Goal: Check status

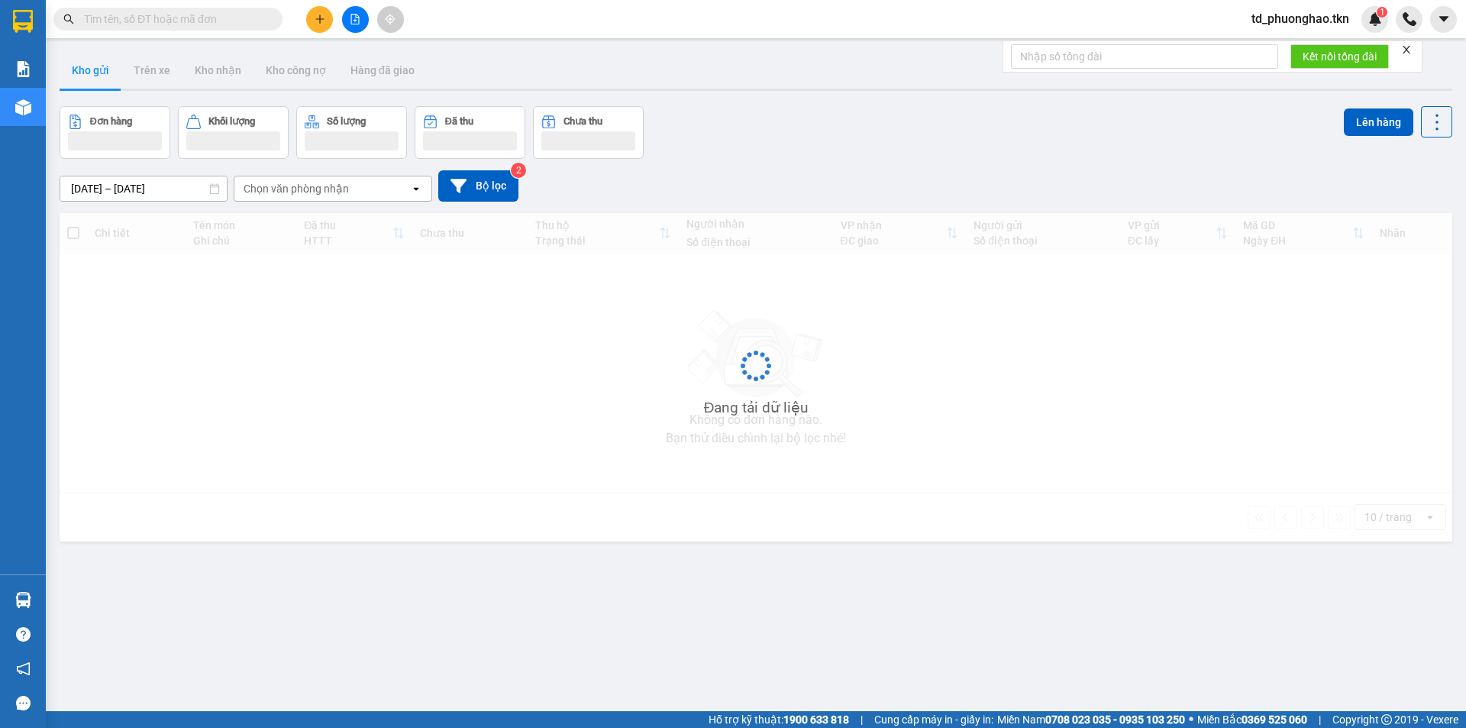
click at [157, 18] on input "text" at bounding box center [174, 19] width 180 height 17
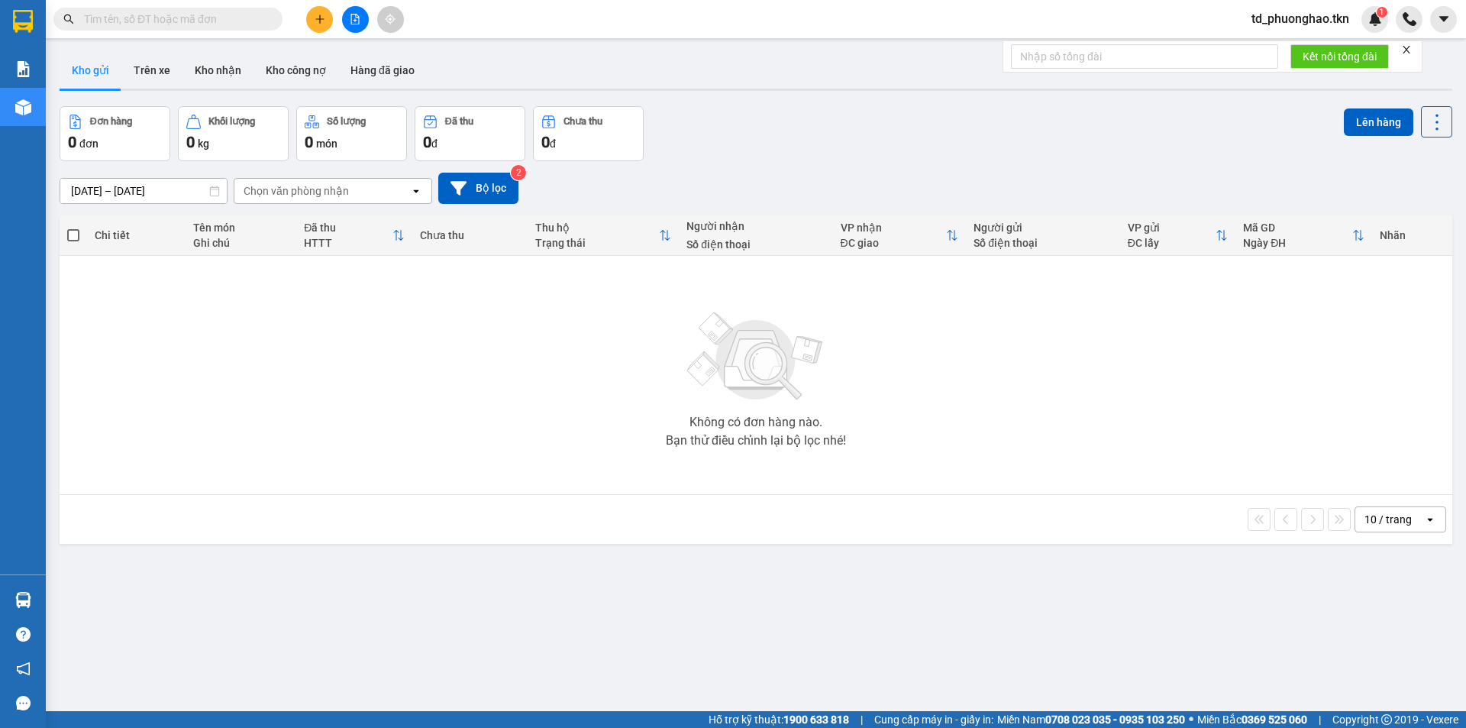
paste input "0336681092"
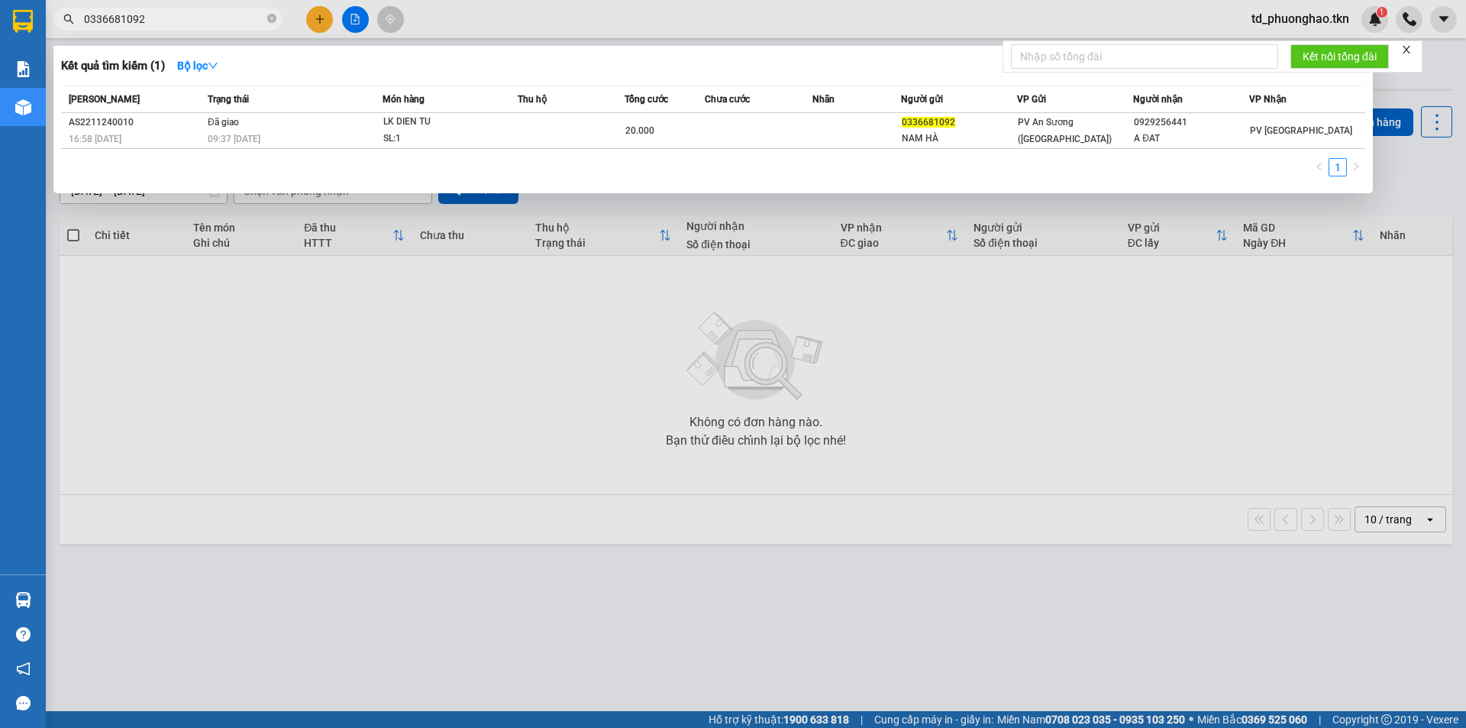
type input "0336681092"
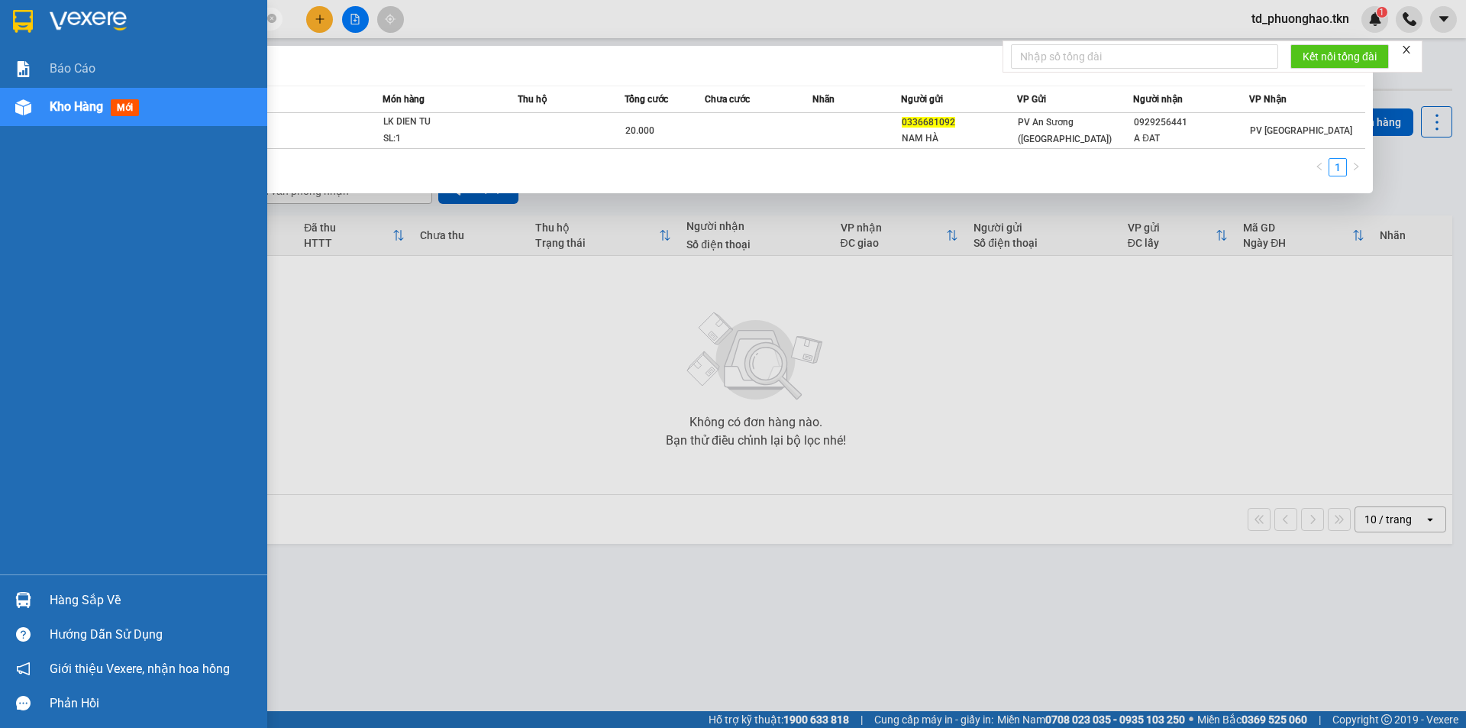
drag, startPoint x: 165, startPoint y: 21, endPoint x: 0, endPoint y: 48, distance: 167.2
click at [0, 48] on section "Kết quả tìm kiếm ( 1 ) Bộ lọc Mã ĐH Trạng thái Món hàng Thu hộ Tổng cước Chưa c…" at bounding box center [733, 364] width 1466 height 728
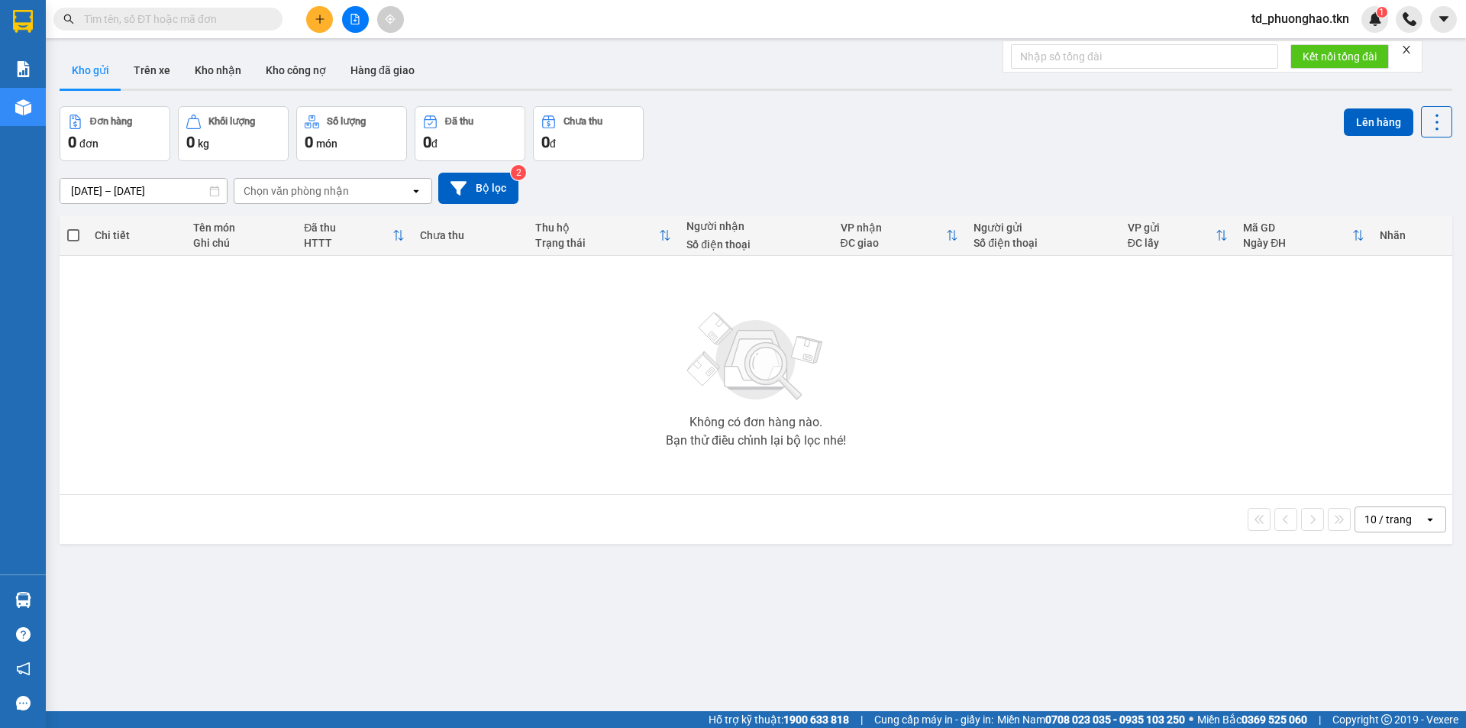
click at [102, 19] on input "text" at bounding box center [174, 19] width 180 height 17
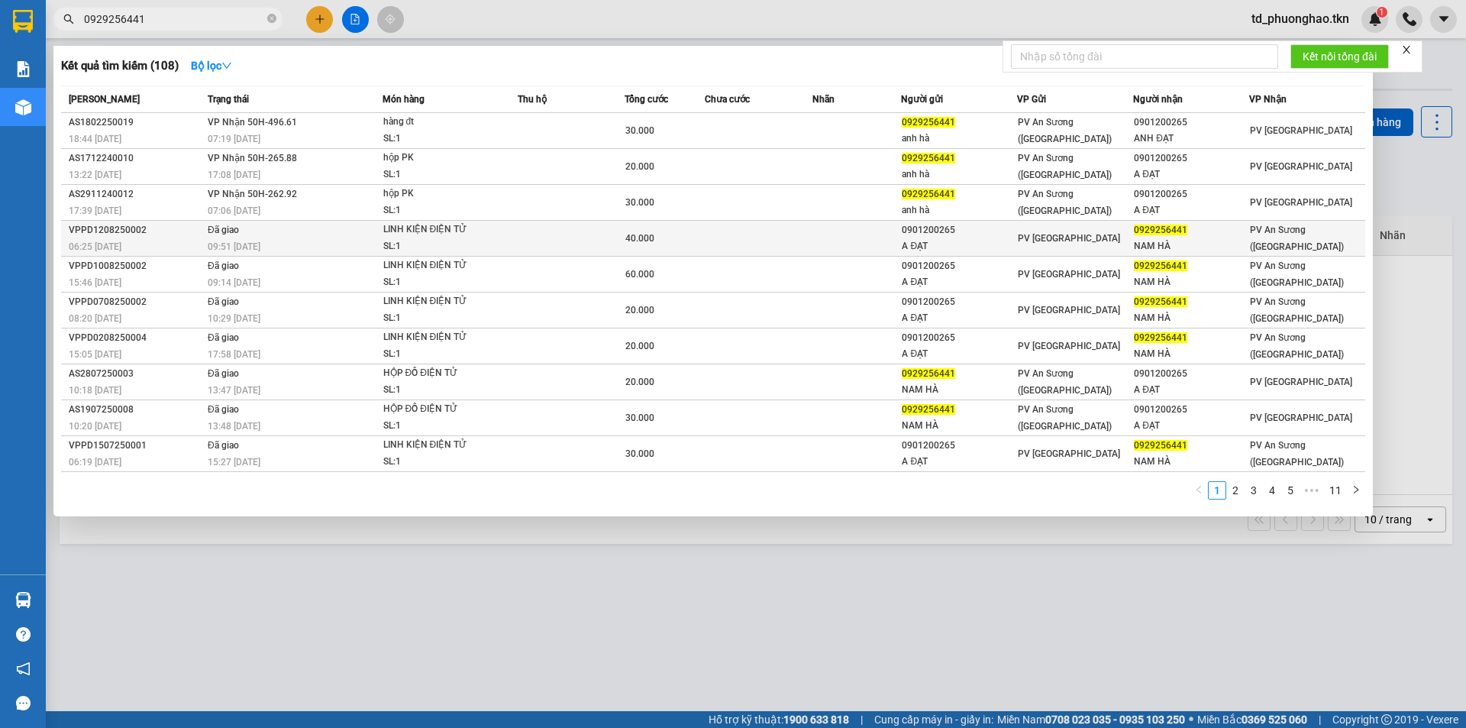
type input "0929256441"
